Goal: Transaction & Acquisition: Download file/media

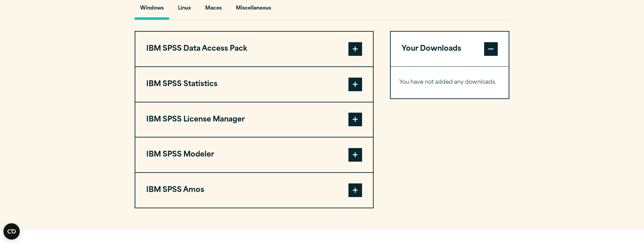
scroll to position [511, 0]
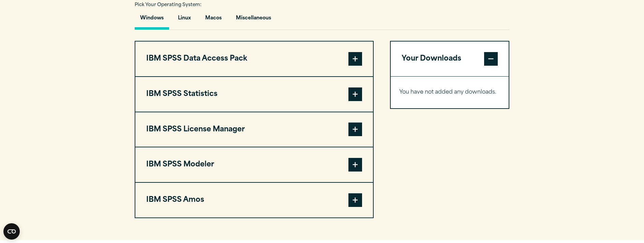
click at [355, 202] on span at bounding box center [355, 201] width 14 height 14
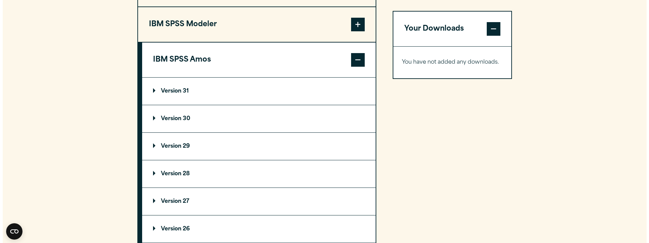
scroll to position [682, 0]
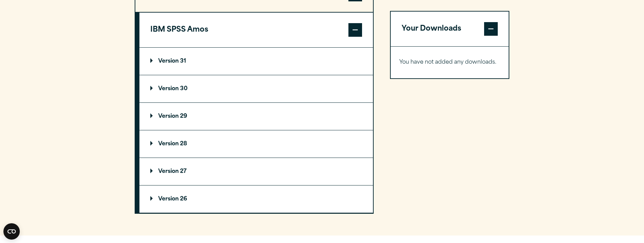
click at [149, 89] on summary "Version 30" at bounding box center [256, 88] width 234 height 27
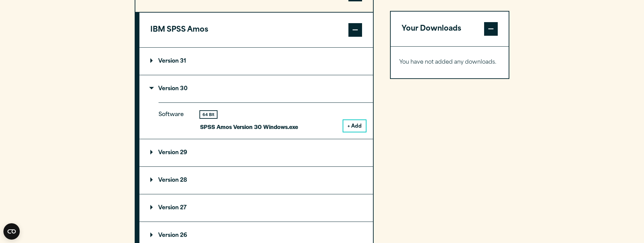
click at [362, 130] on button "+ Add" at bounding box center [354, 126] width 22 height 12
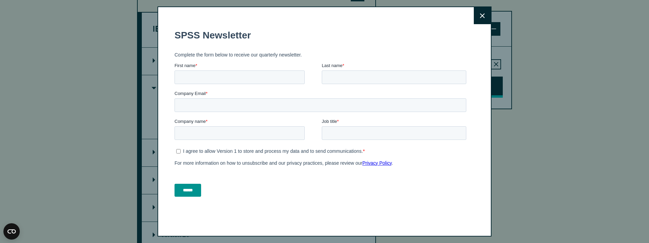
click at [464, 50] on fieldset "Complete the form below to receive our quarterly newsletter." at bounding box center [322, 54] width 295 height 15
click at [480, 15] on icon at bounding box center [482, 15] width 5 height 5
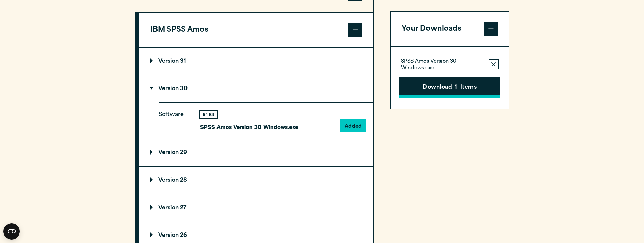
click at [450, 86] on button "Download 1 Items" at bounding box center [449, 87] width 101 height 21
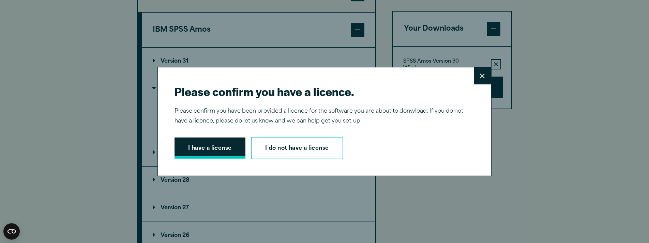
click at [223, 151] on button "I have a license" at bounding box center [210, 148] width 71 height 21
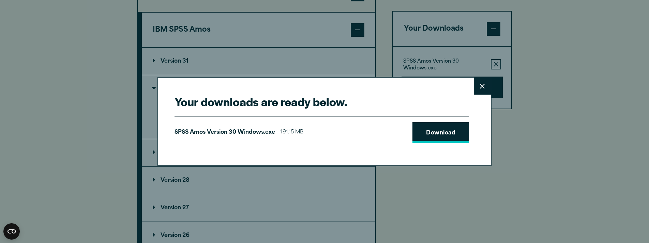
click at [436, 128] on link "Download" at bounding box center [440, 132] width 57 height 21
